Goal: Transaction & Acquisition: Purchase product/service

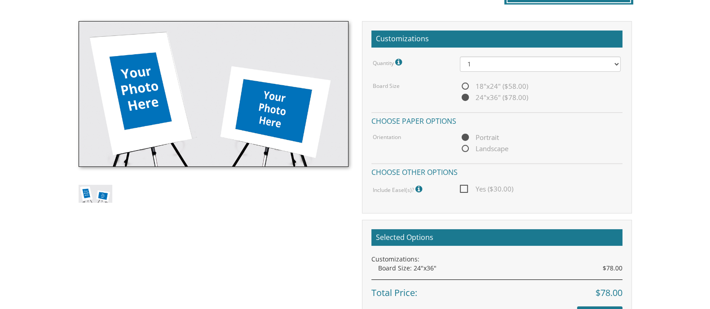
scroll to position [242, 0]
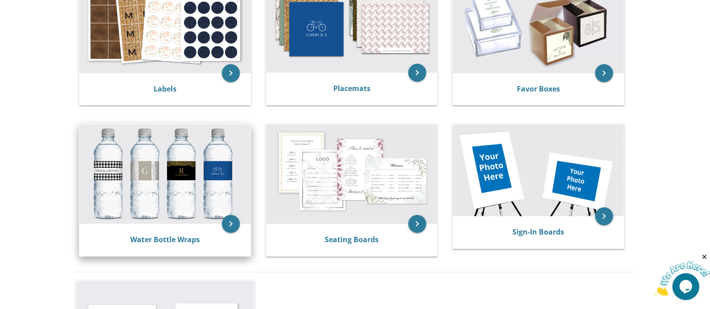
click at [162, 173] on img at bounding box center [164, 174] width 171 height 100
click at [230, 230] on icon "keyboard_arrow_right" at bounding box center [231, 224] width 18 height 18
click at [233, 225] on icon "keyboard_arrow_right" at bounding box center [231, 224] width 18 height 18
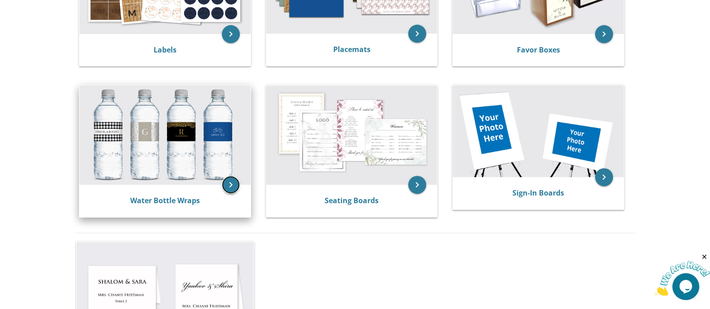
scroll to position [417, 0]
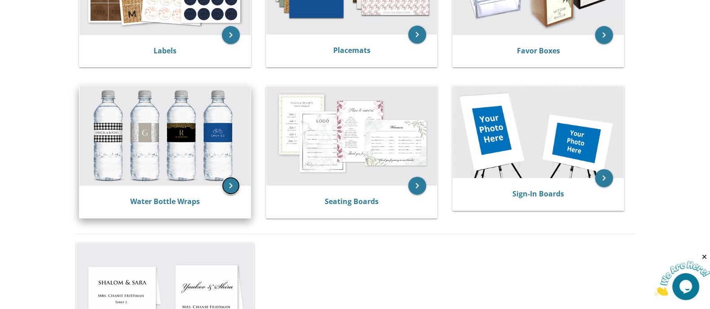
click at [233, 185] on icon "keyboard_arrow_right" at bounding box center [231, 186] width 18 height 18
click at [181, 131] on img at bounding box center [164, 136] width 171 height 100
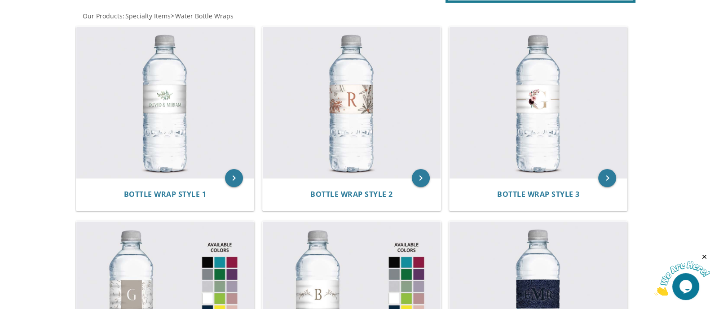
scroll to position [183, 0]
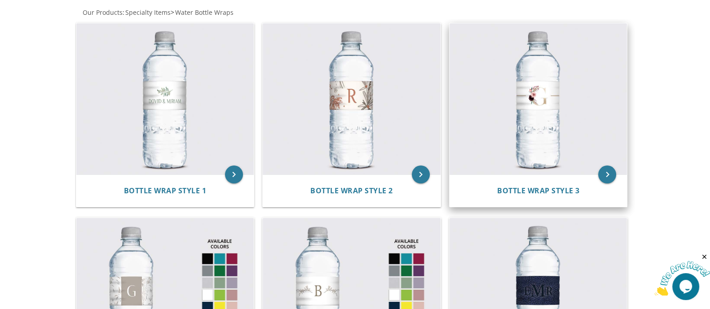
click at [550, 86] on img at bounding box center [538, 99] width 178 height 152
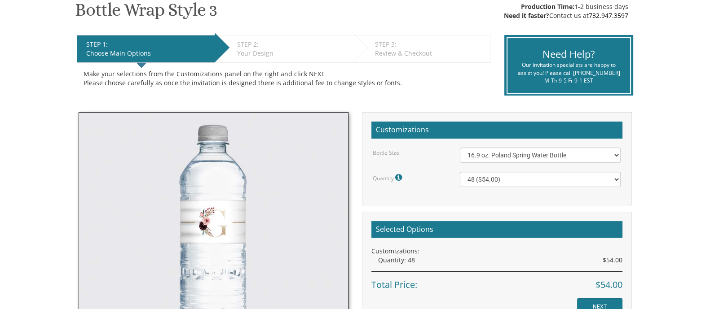
scroll to position [158, 0]
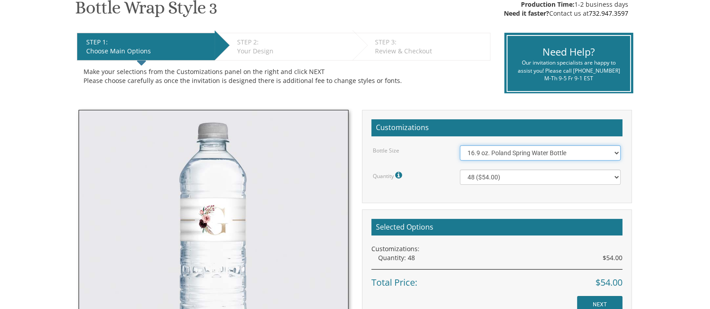
click at [533, 158] on select "16.9 oz. Poland Spring Water Bottle 13.5 oz. Fred Water Bottle" at bounding box center [540, 152] width 161 height 15
click at [460, 145] on select "16.9 oz. Poland Spring Water Bottle 13.5 oz. Fred Water Bottle" at bounding box center [540, 152] width 161 height 15
click at [550, 156] on select "16.9 oz. Poland Spring Water Bottle 13.5 oz. Fred Water Bottle" at bounding box center [540, 152] width 161 height 15
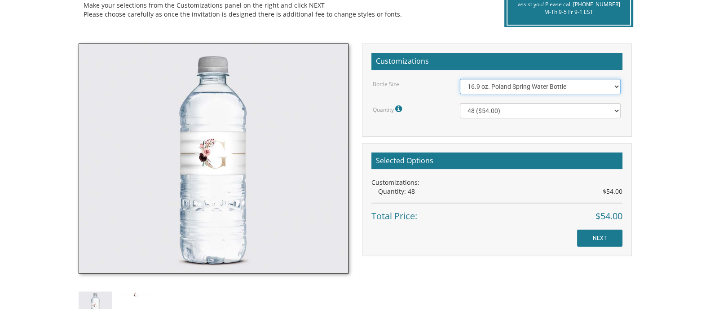
scroll to position [224, 0]
click at [518, 116] on select "48 ($54.00) 96 ($72.00) 144 ($99.00) 192 ($126.00)" at bounding box center [540, 110] width 161 height 15
select select "96"
click at [460, 103] on select "48 ($54.00) 96 ($72.00) 144 ($99.00) 192 ($126.00)" at bounding box center [540, 110] width 161 height 15
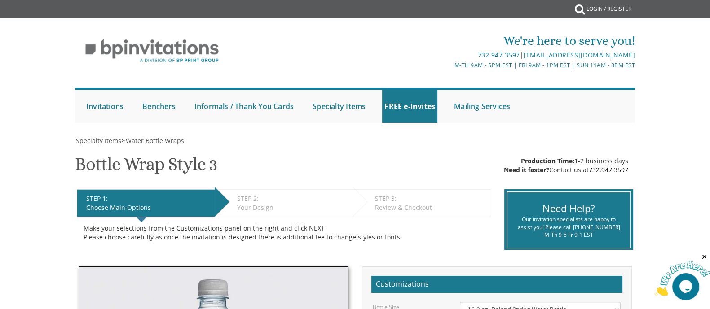
scroll to position [280, 0]
